Goal: Task Accomplishment & Management: Manage account settings

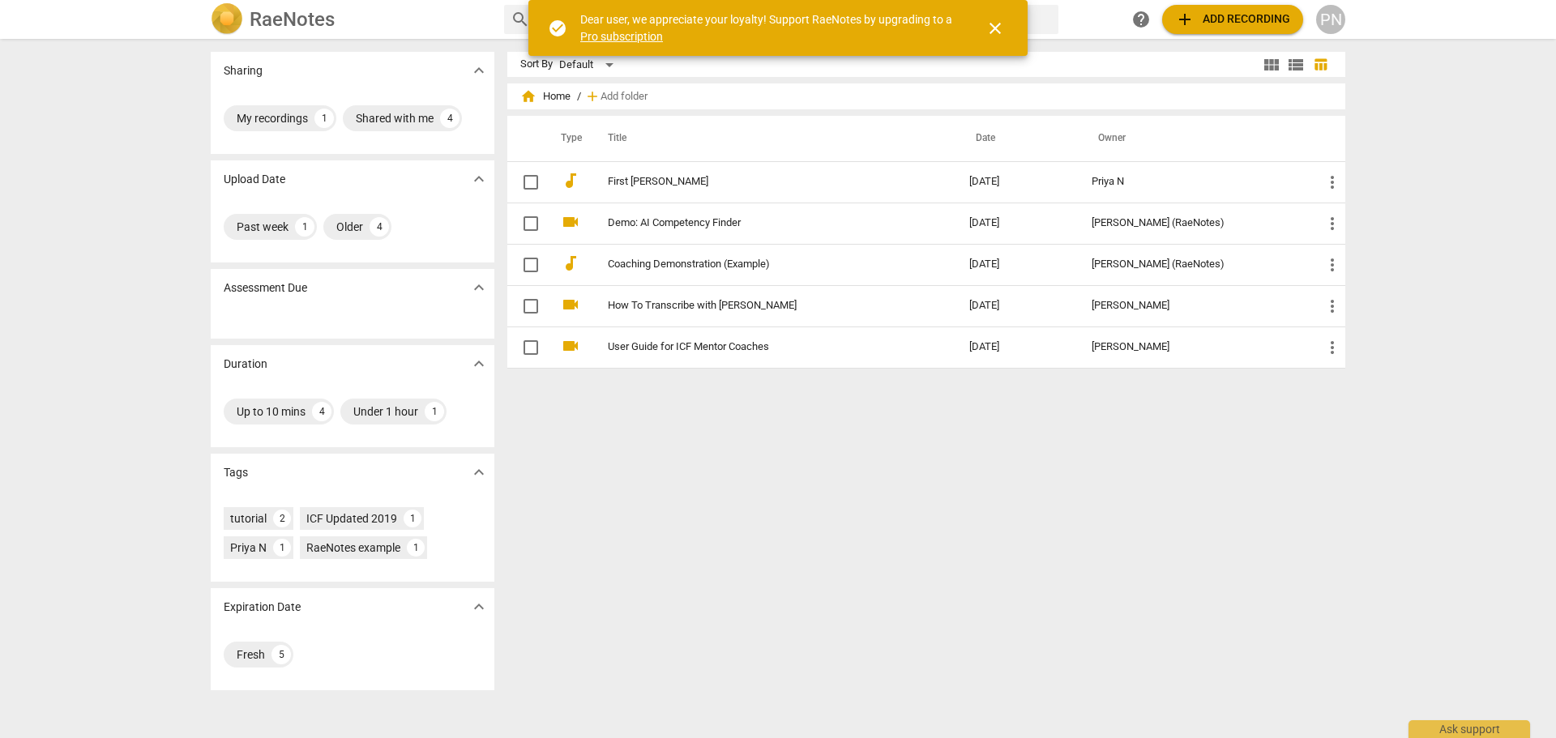
click at [1000, 28] on span "close" at bounding box center [994, 28] width 19 height 19
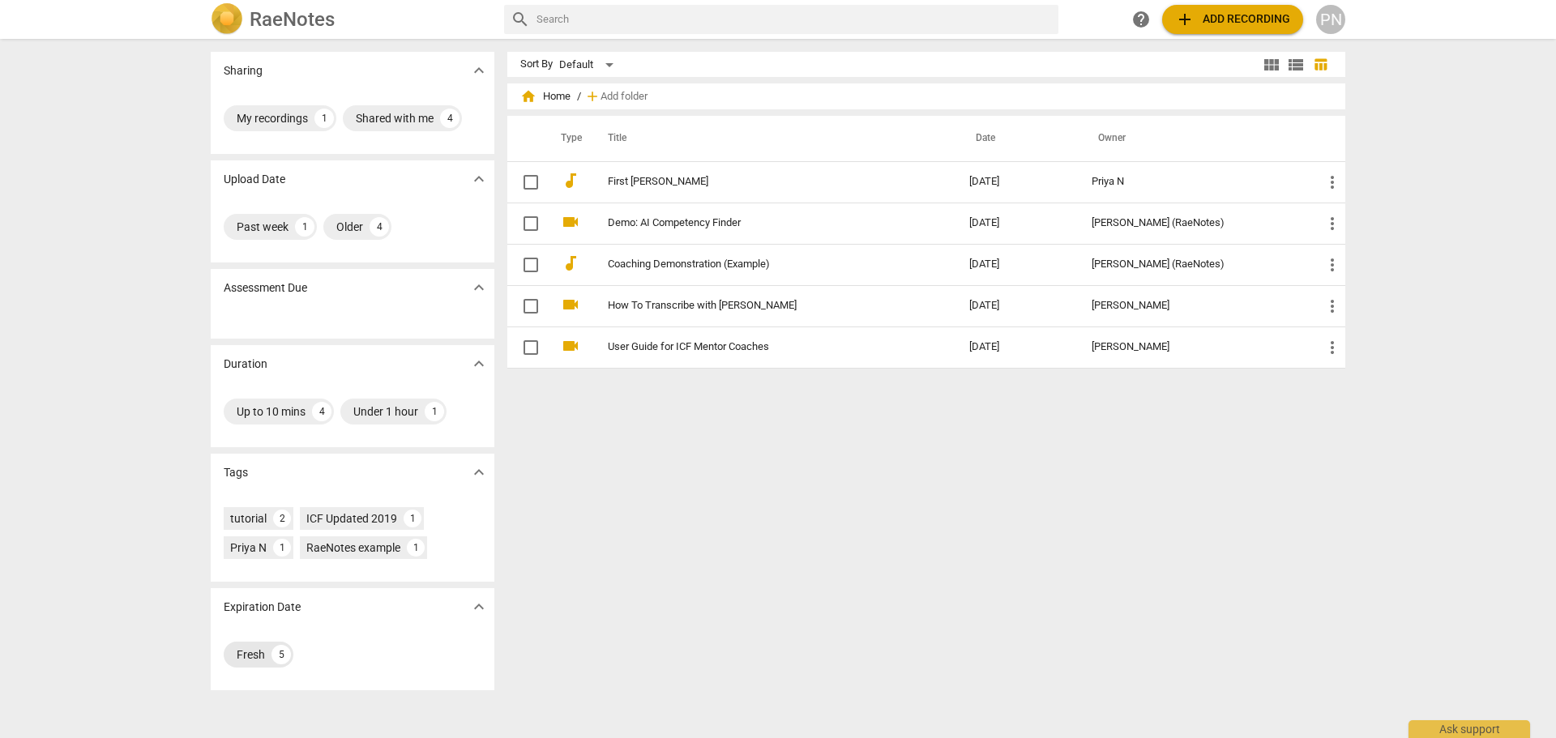
click at [271, 660] on div "5" at bounding box center [280, 654] width 19 height 19
click at [824, 694] on div "Sort By Default view_module view_list table_chart home Home / add Add folder Ty…" at bounding box center [932, 388] width 851 height 673
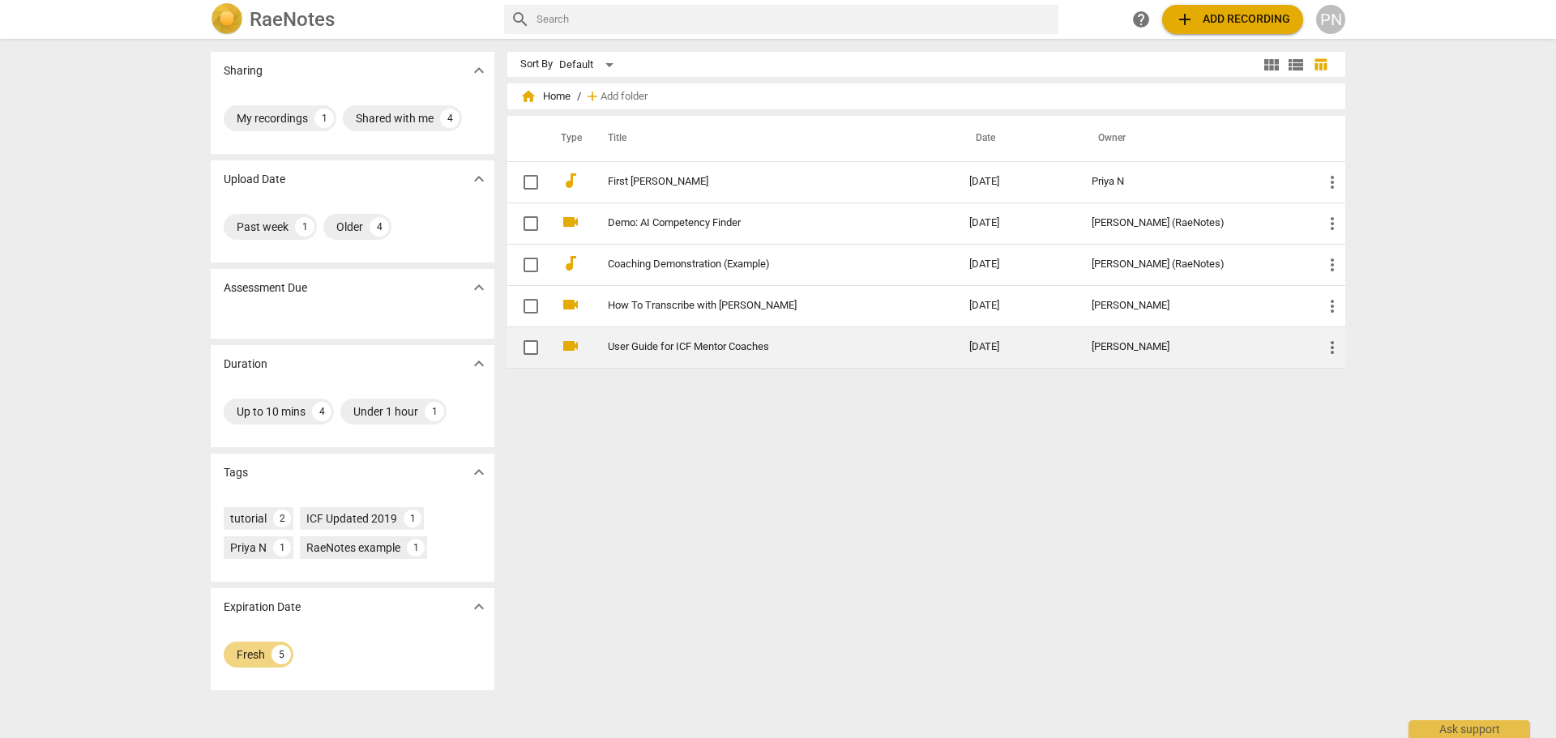
click at [652, 355] on td "User Guide for ICF Mentor Coaches" at bounding box center [772, 347] width 368 height 41
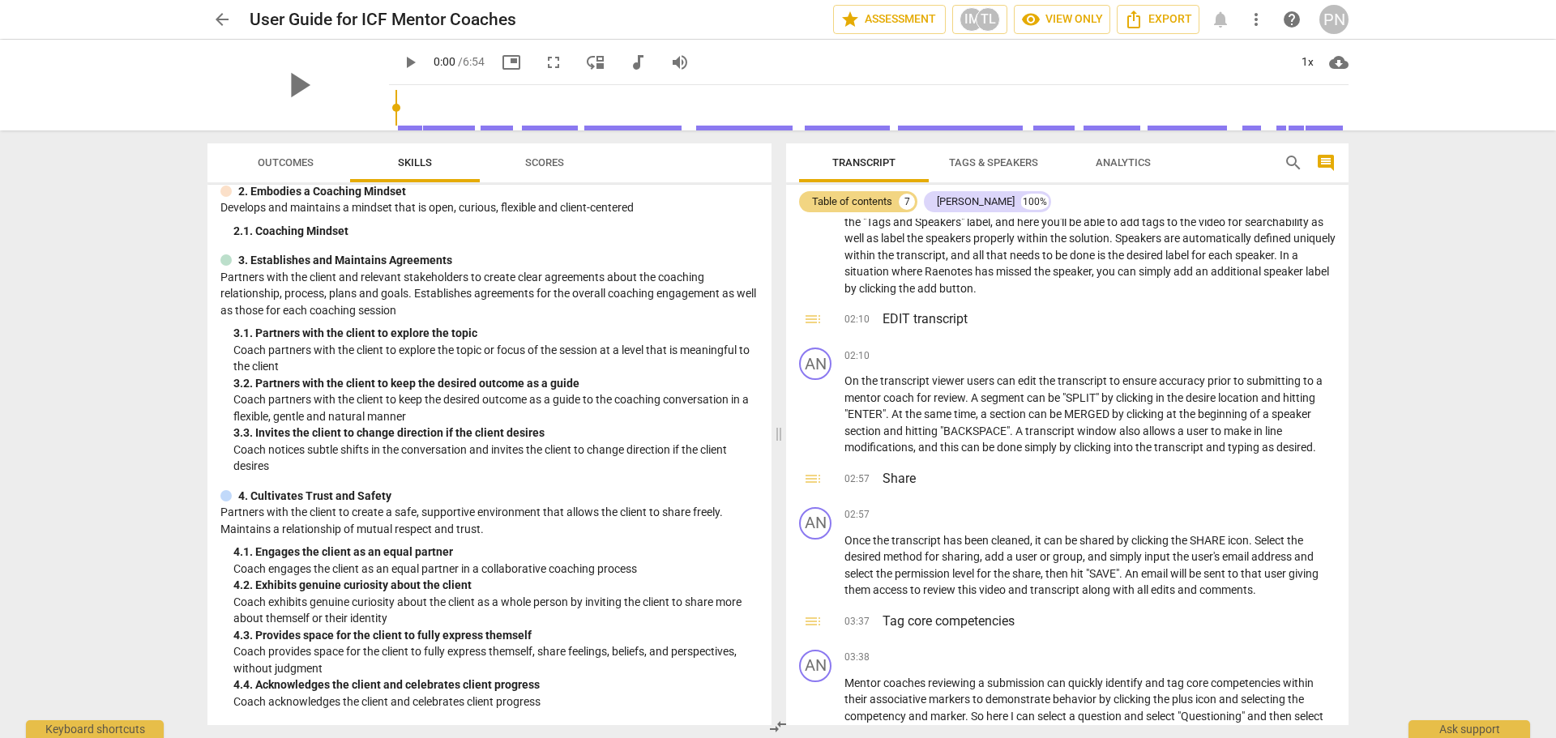
scroll to position [243, 0]
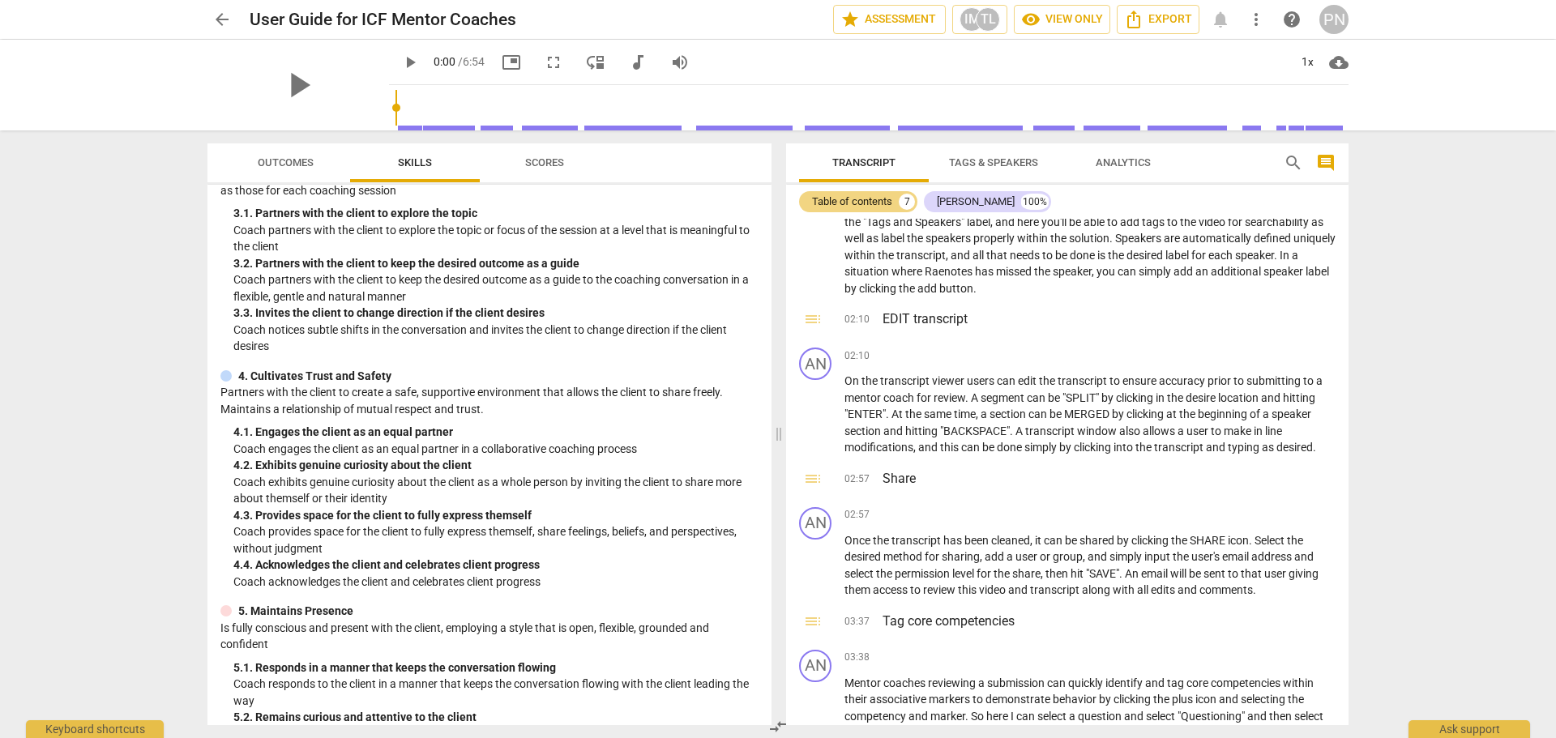
click at [534, 169] on span "Scores" at bounding box center [545, 163] width 78 height 22
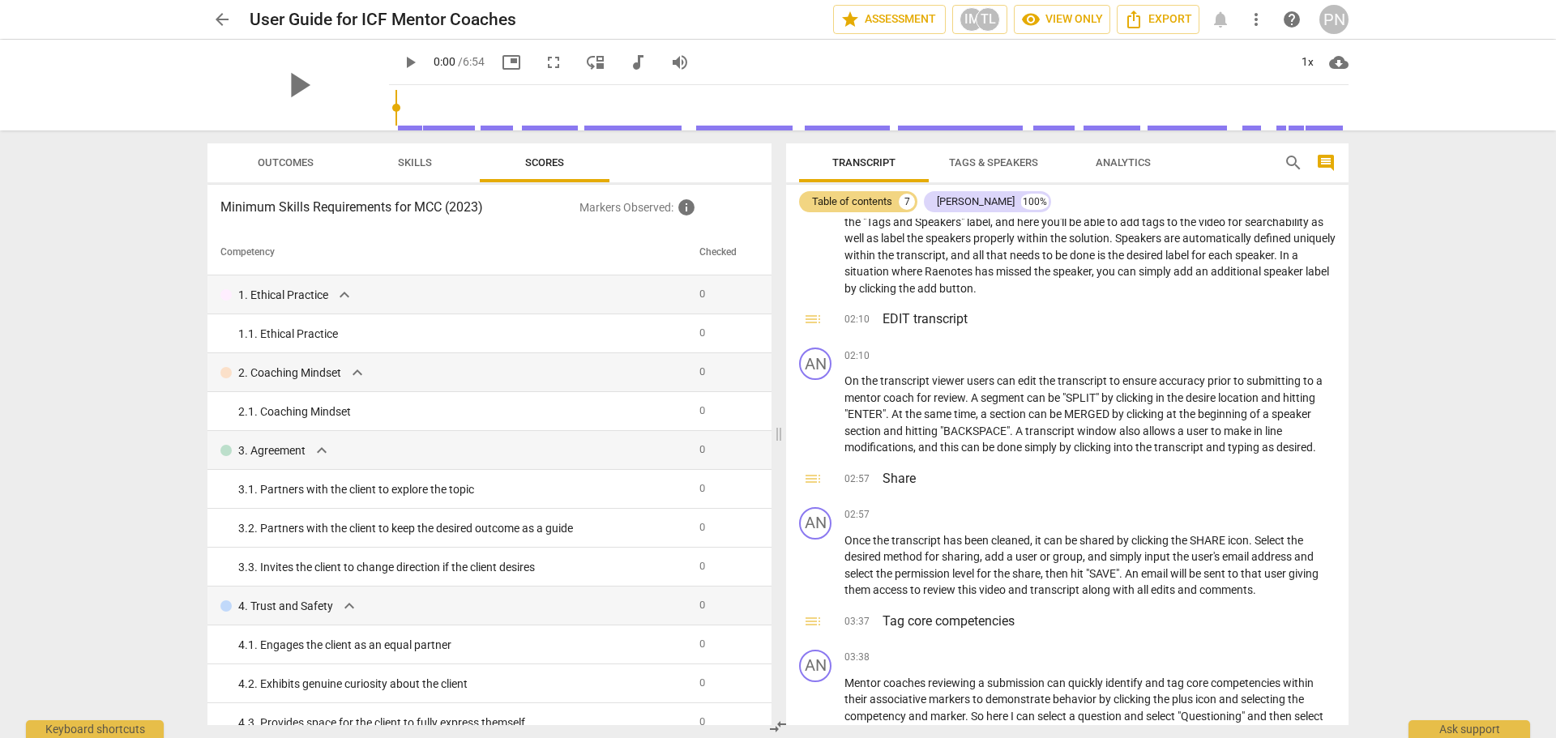
click at [400, 154] on span "Skills" at bounding box center [414, 163] width 73 height 22
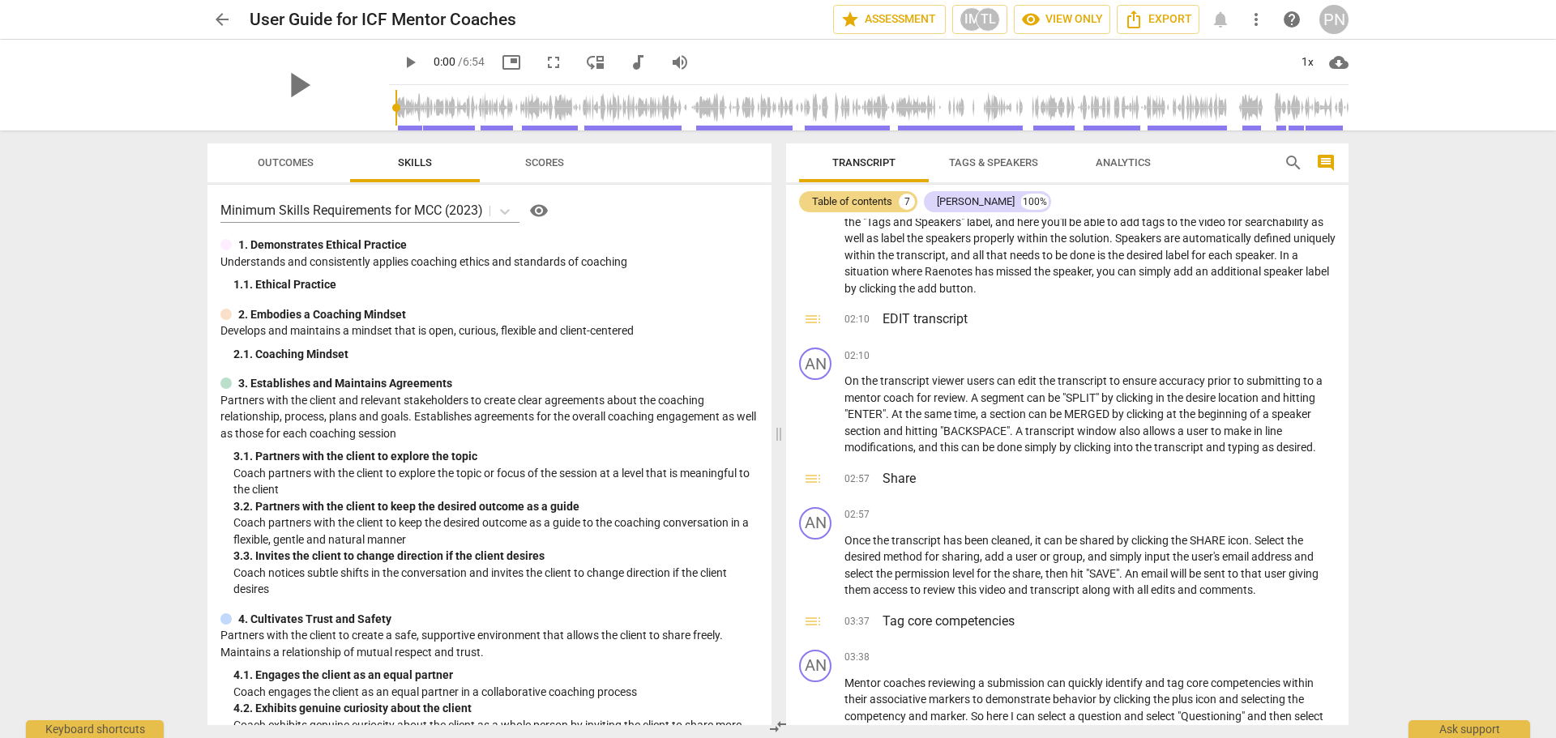
click at [287, 164] on span "Outcomes" at bounding box center [286, 162] width 56 height 12
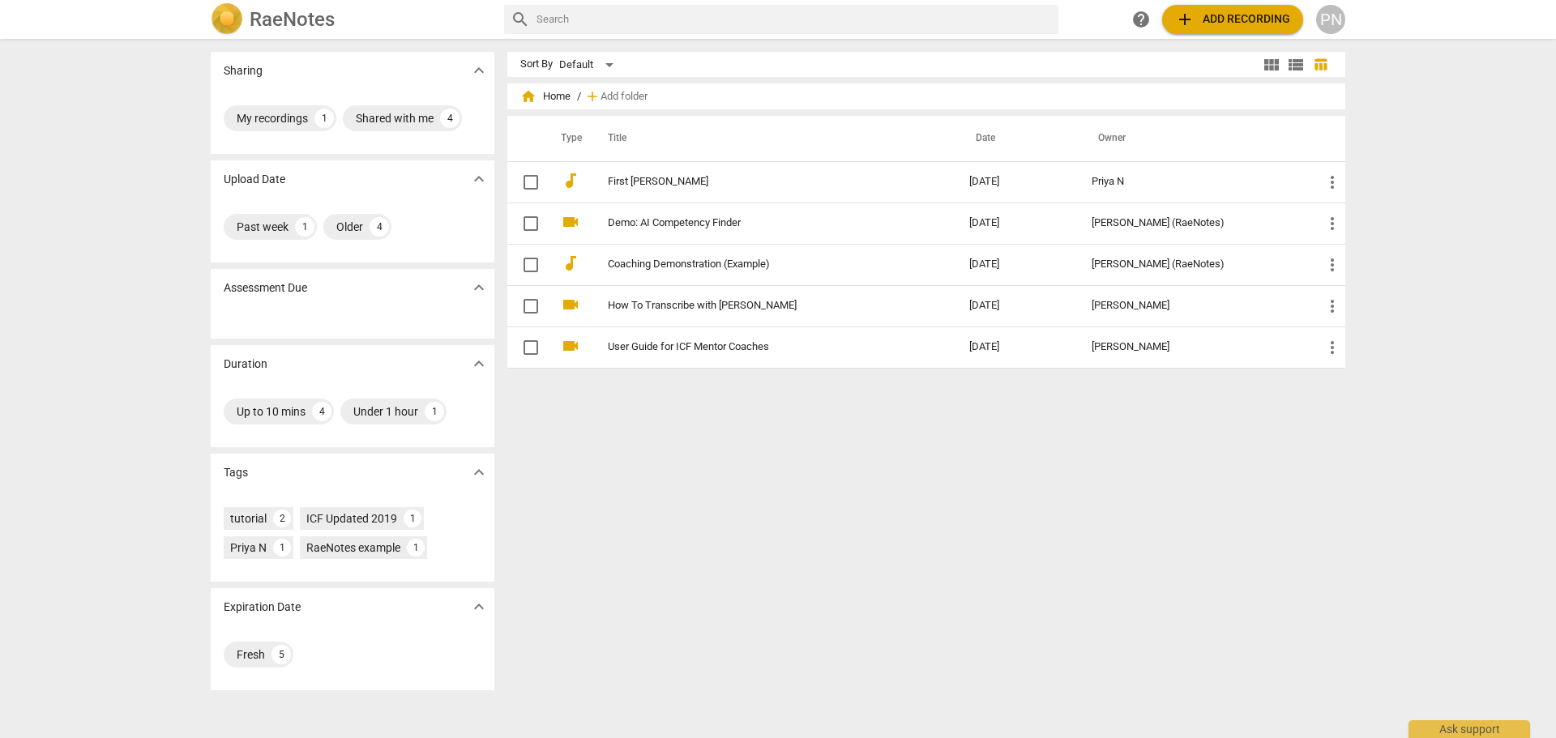
click at [239, 12] on img at bounding box center [227, 19] width 32 height 32
click at [1333, 27] on div "PN" at bounding box center [1330, 19] width 29 height 29
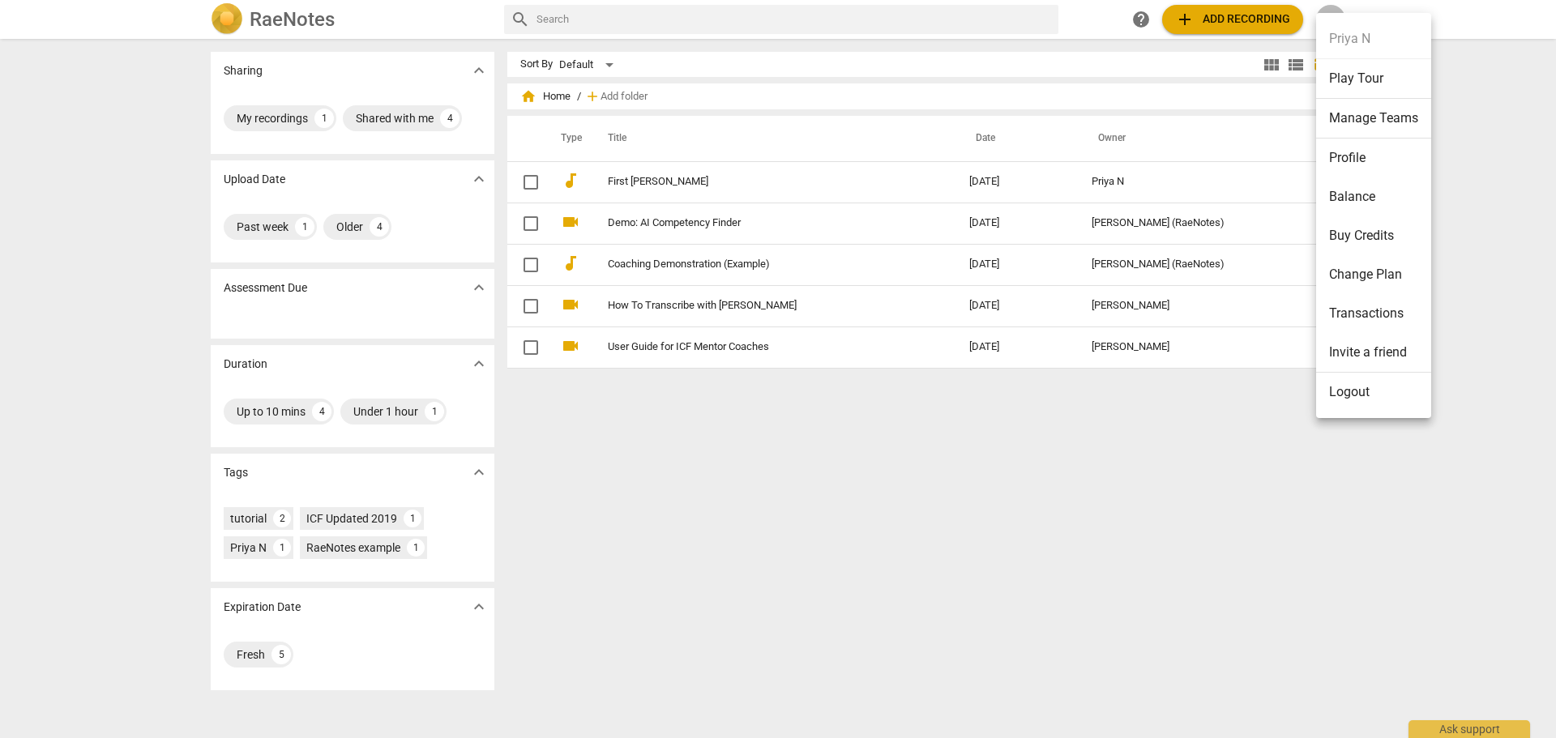
click at [1376, 407] on li "Logout" at bounding box center [1373, 392] width 115 height 39
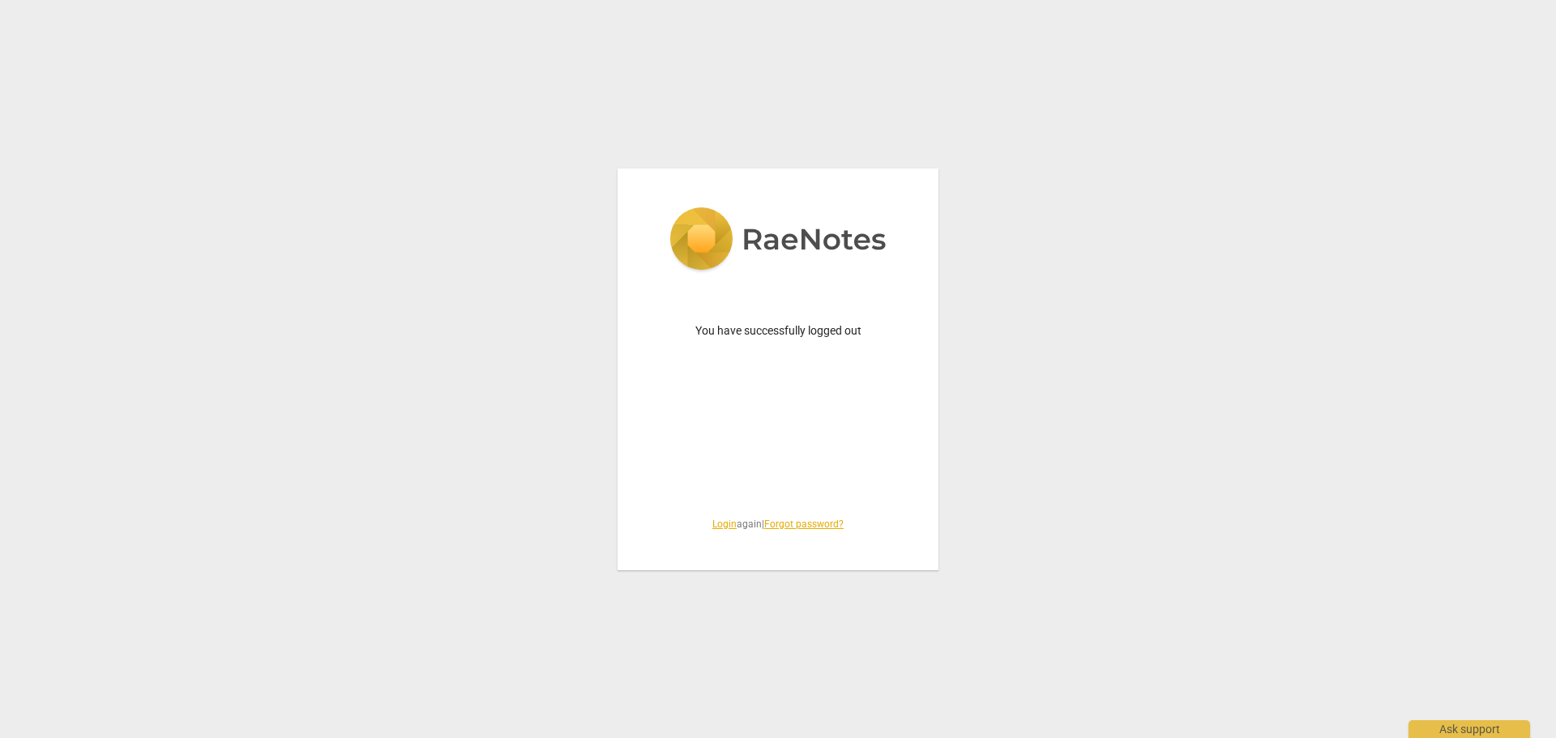
click at [699, 236] on img at bounding box center [777, 240] width 217 height 66
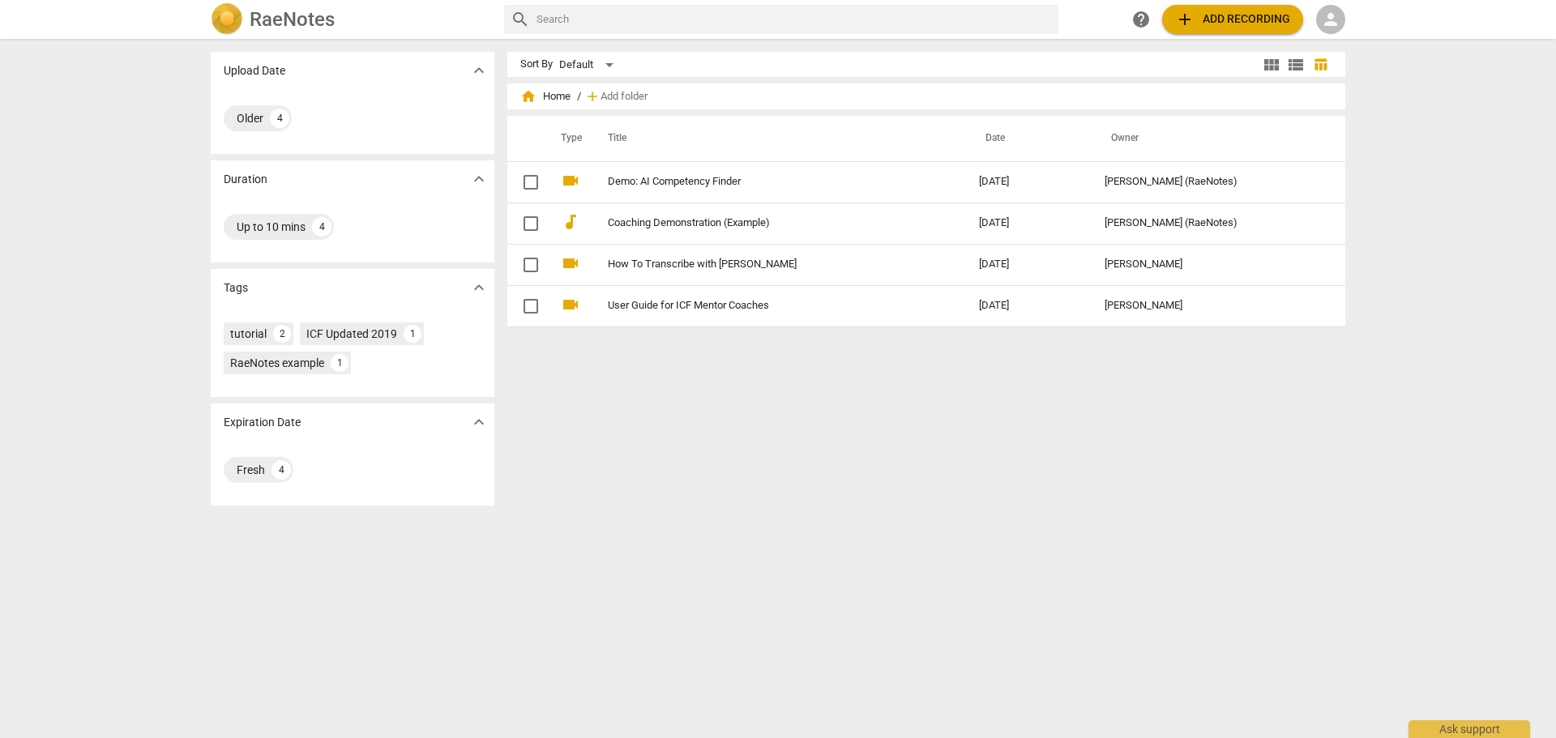
click at [255, 17] on h2 "RaeNotes" at bounding box center [292, 19] width 85 height 23
